Goal: Check status: Check status

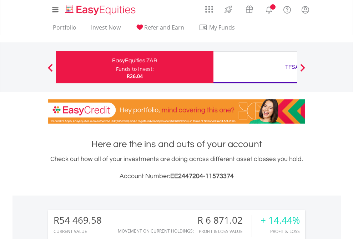
scroll to position [68, 112]
click at [116, 67] on div "Funds to invest:" at bounding box center [135, 69] width 38 height 7
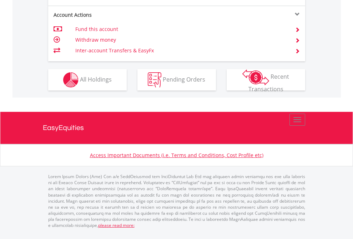
scroll to position [684, 0]
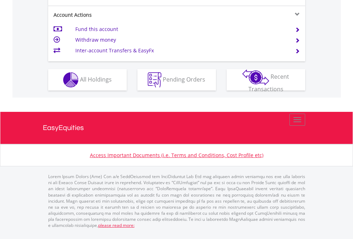
scroll to position [698, 0]
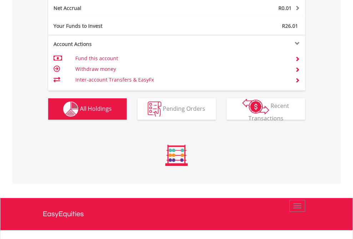
scroll to position [68, 112]
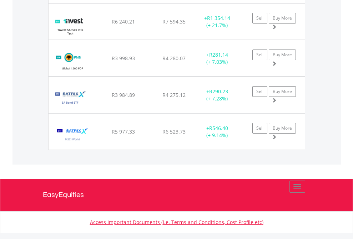
scroll to position [51, 0]
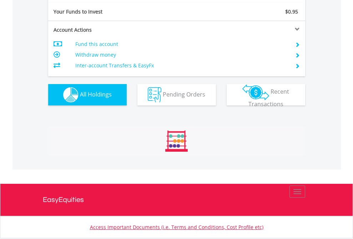
scroll to position [68, 112]
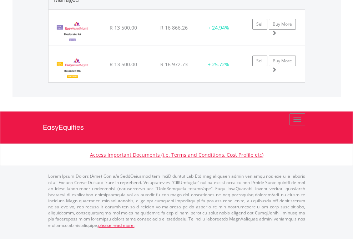
scroll to position [878, 0]
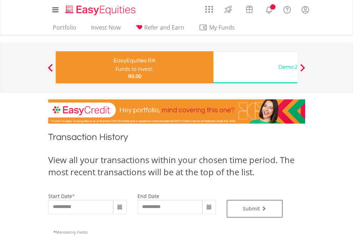
type input "**********"
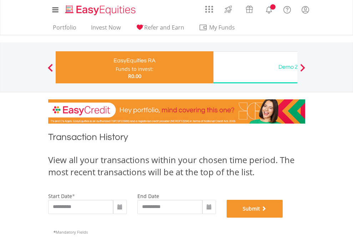
click at [283, 218] on button "Submit" at bounding box center [255, 209] width 56 height 18
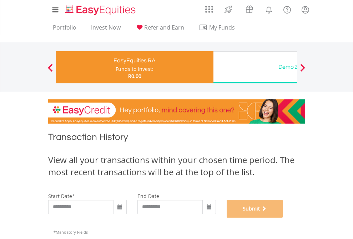
scroll to position [289, 0]
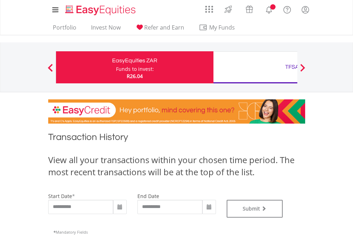
click at [255, 67] on div "TFSA" at bounding box center [292, 67] width 149 height 10
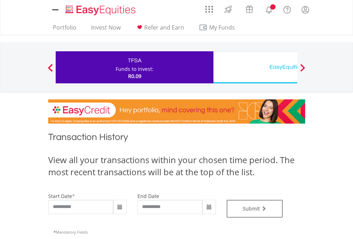
type input "**********"
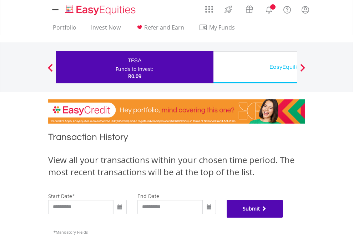
click at [283, 218] on button "Submit" at bounding box center [255, 209] width 56 height 18
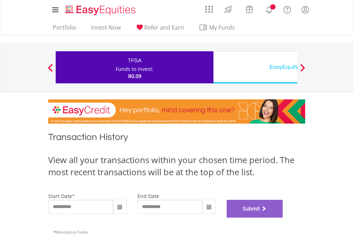
scroll to position [289, 0]
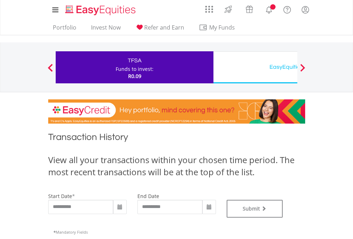
click at [255, 67] on div "EasyEquities USD" at bounding box center [292, 67] width 149 height 10
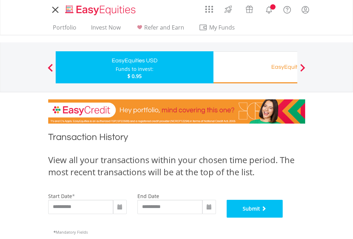
click at [283, 218] on button "Submit" at bounding box center [255, 209] width 56 height 18
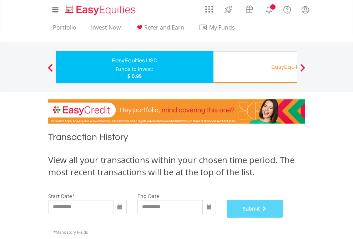
scroll to position [289, 0]
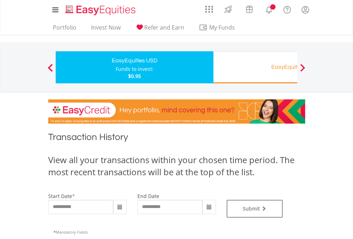
click at [255, 67] on div "EasyEquities RA" at bounding box center [292, 67] width 149 height 10
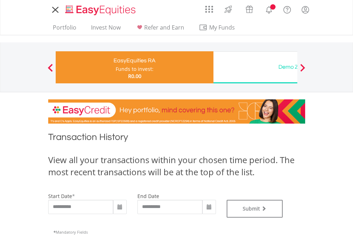
type input "**********"
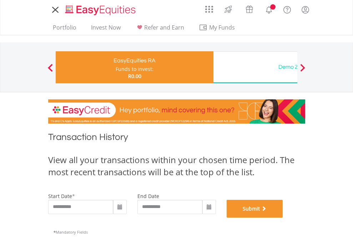
click at [283, 218] on button "Submit" at bounding box center [255, 209] width 56 height 18
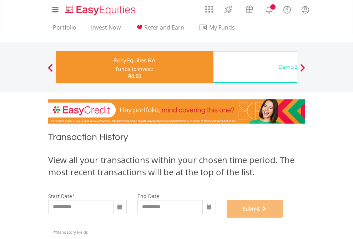
scroll to position [289, 0]
